Goal: Task Accomplishment & Management: Manage account settings

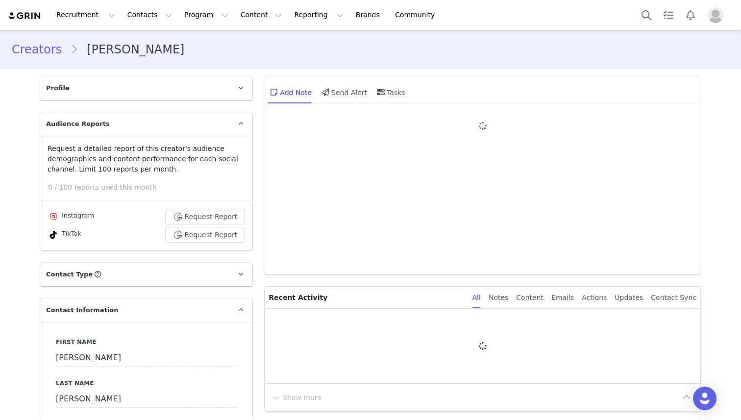
type input "+1 ([GEOGRAPHIC_DATA])"
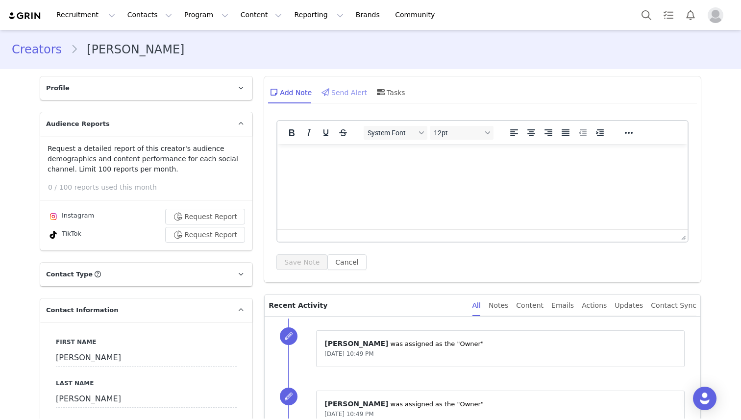
click at [338, 87] on div "Send Alert" at bounding box center [343, 92] width 48 height 24
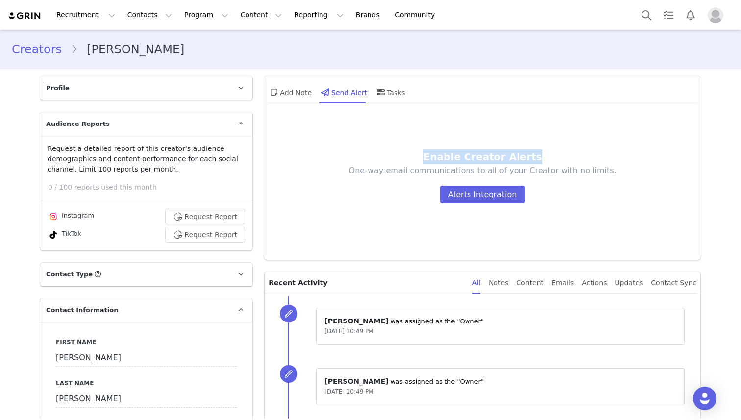
drag, startPoint x: 558, startPoint y: 156, endPoint x: 420, endPoint y: 156, distance: 138.6
click at [420, 156] on div "Enable Creator Alerts" at bounding box center [482, 156] width 348 height 15
copy div "Enable Creator Alerts"
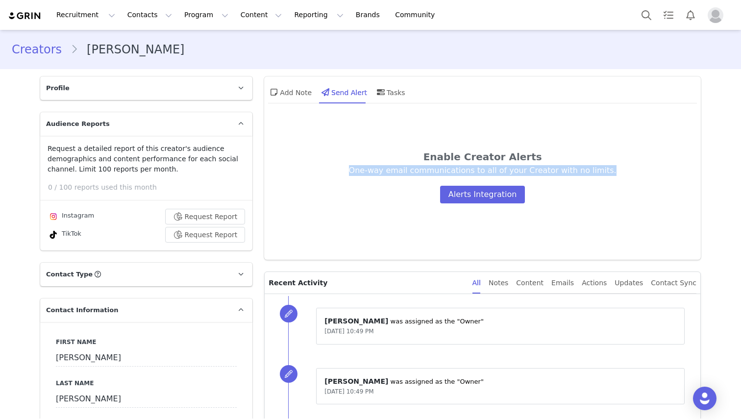
drag, startPoint x: 618, startPoint y: 174, endPoint x: 264, endPoint y: 174, distance: 354.1
click at [264, 174] on div "Enable Creator Alerts One-way email communications to all of your Creator with …" at bounding box center [482, 187] width 436 height 144
copy p "One-way email communications to all of your Creator with no limits."
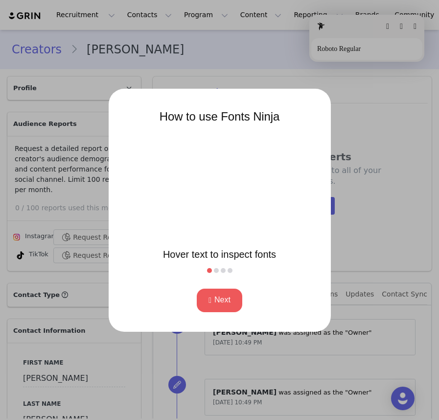
click at [407, 132] on div at bounding box center [219, 210] width 439 height 420
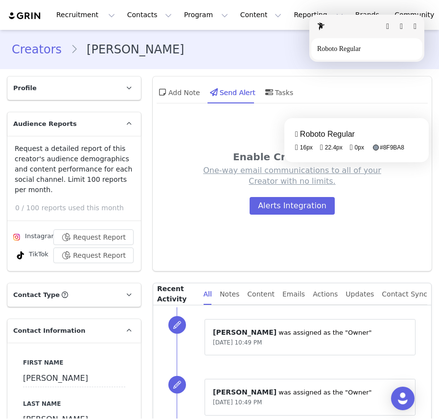
click at [351, 169] on fontsninja-text "One-way email communications to all of your Creator with no limits." at bounding box center [292, 176] width 178 height 20
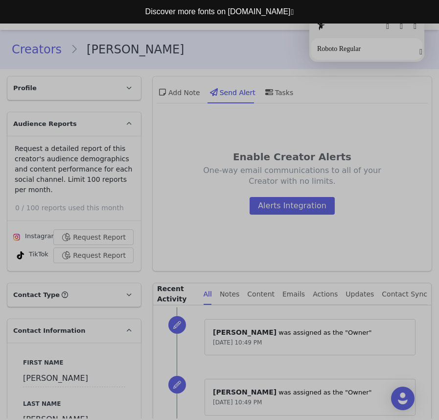
click at [420, 53] on button "button" at bounding box center [421, 52] width 3 height 8
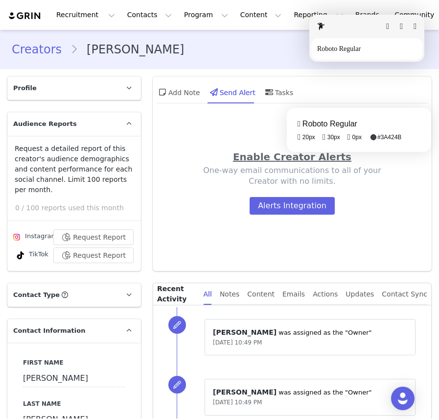
click at [332, 159] on fontsninja-text "Enable Creator Alerts" at bounding box center [292, 157] width 119 height 12
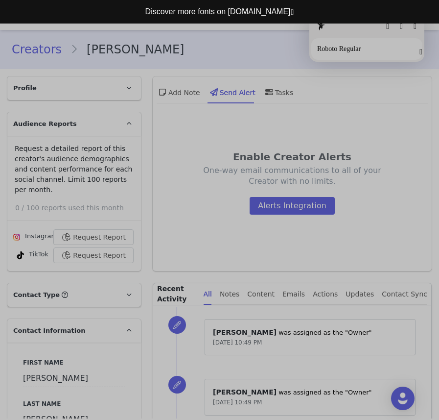
click at [421, 54] on button "button" at bounding box center [421, 52] width 3 height 8
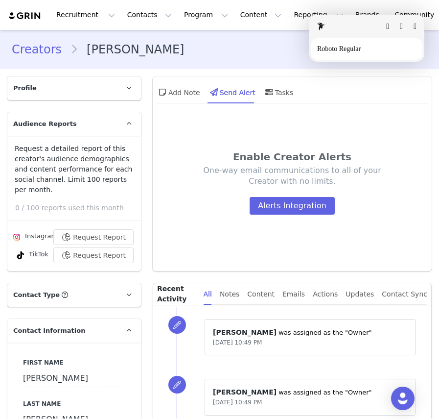
click at [414, 26] on button "button" at bounding box center [415, 27] width 3 height 8
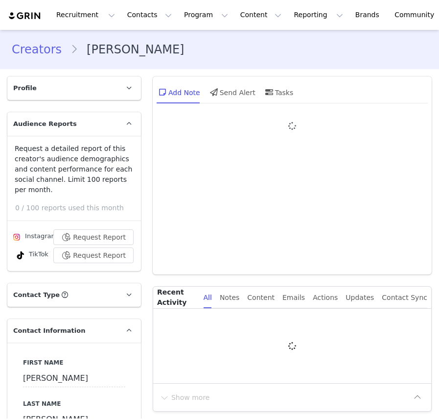
type input "+1 ([GEOGRAPHIC_DATA])"
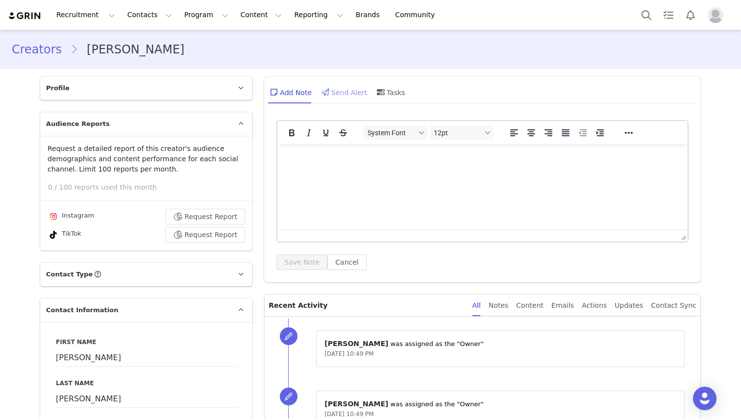
click at [341, 95] on div "Send Alert" at bounding box center [343, 92] width 48 height 24
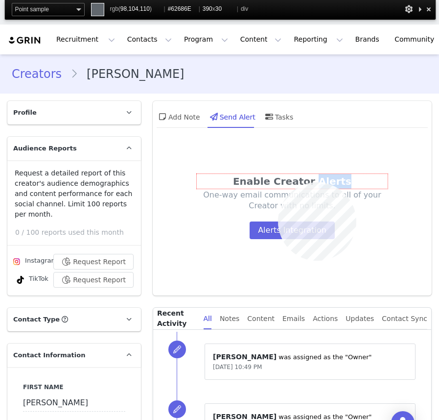
copy div "Alerts"
click at [278, 183] on div "Enable Creator Alerts" at bounding box center [292, 181] width 191 height 15
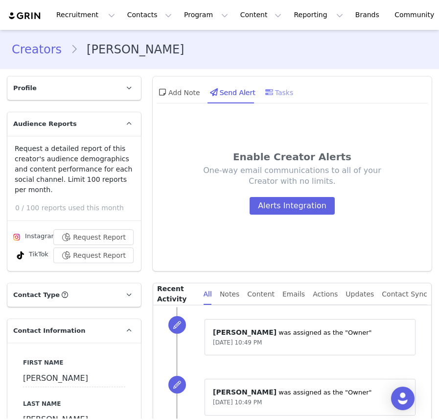
click at [290, 92] on div "Tasks" at bounding box center [278, 92] width 30 height 24
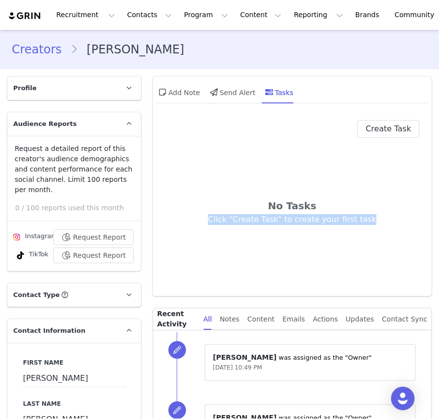
drag, startPoint x: 387, startPoint y: 216, endPoint x: 209, endPoint y: 223, distance: 178.4
click at [209, 223] on div "Click "Create Task" to create your first task" at bounding box center [292, 219] width 196 height 11
copy div "Click "Create Task" to create your first task"
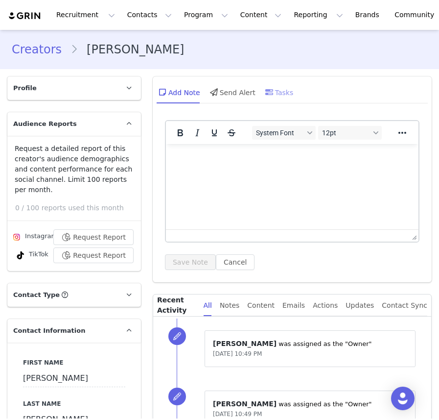
click at [275, 93] on div "Tasks" at bounding box center [278, 92] width 30 height 24
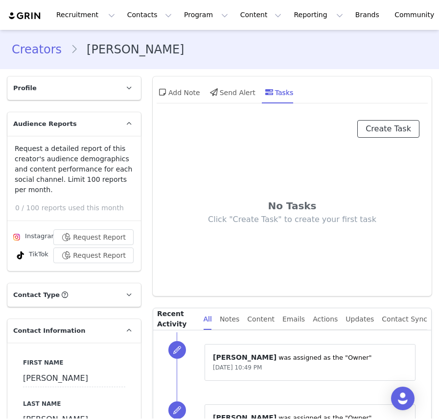
click at [398, 135] on button "Create Task" at bounding box center [389, 129] width 62 height 18
select select "[DATE]"
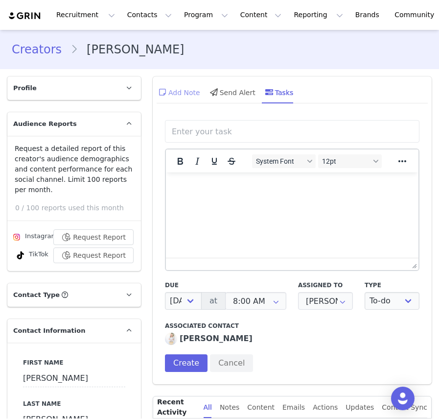
click at [194, 89] on div "Add Note" at bounding box center [179, 92] width 44 height 24
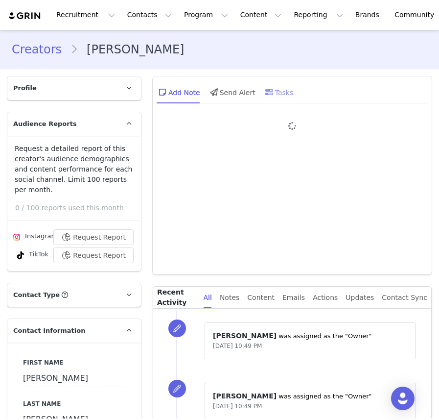
click at [276, 91] on div "Tasks" at bounding box center [278, 92] width 30 height 24
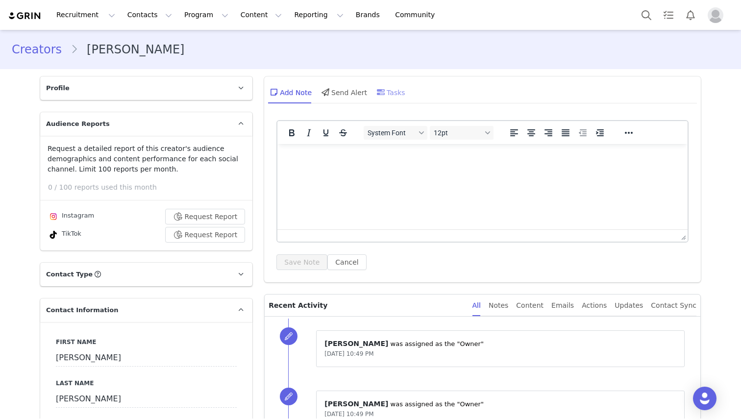
click at [396, 92] on div "Tasks" at bounding box center [390, 92] width 30 height 24
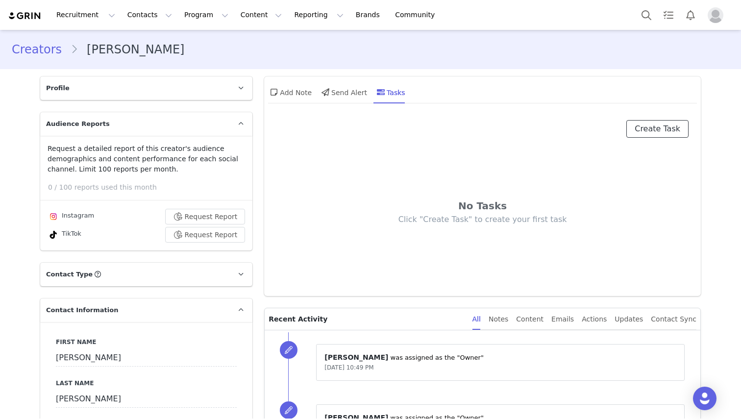
click at [439, 127] on button "Create Task" at bounding box center [657, 129] width 62 height 18
select select "[DATE]"
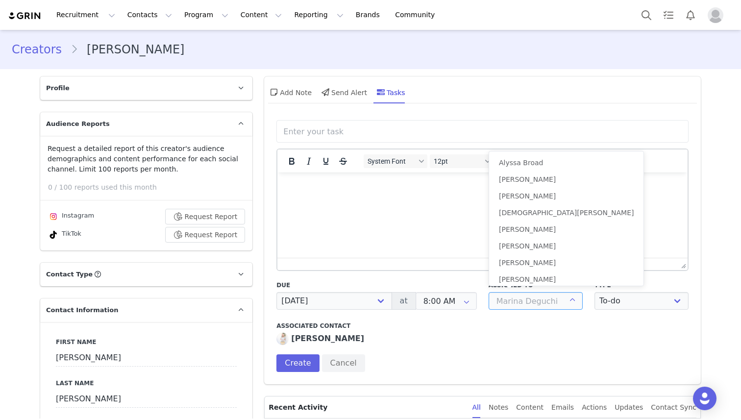
click at [439, 296] on input "text" at bounding box center [535, 301] width 94 height 18
click at [395, 134] on input "text" at bounding box center [482, 131] width 407 height 18
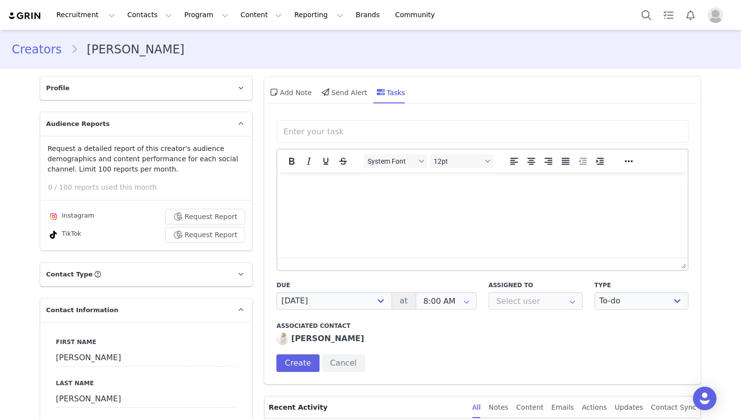
click at [399, 108] on div "Add Note Send Alert Tasks" at bounding box center [482, 95] width 436 height 39
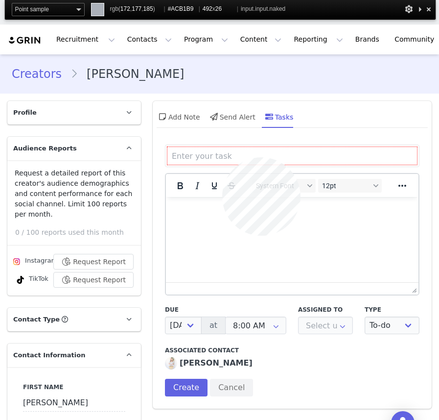
click at [222, 157] on input "text" at bounding box center [292, 156] width 250 height 18
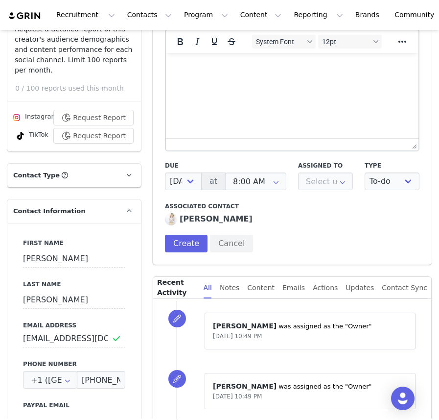
scroll to position [123, 0]
